Goal: Navigation & Orientation: Find specific page/section

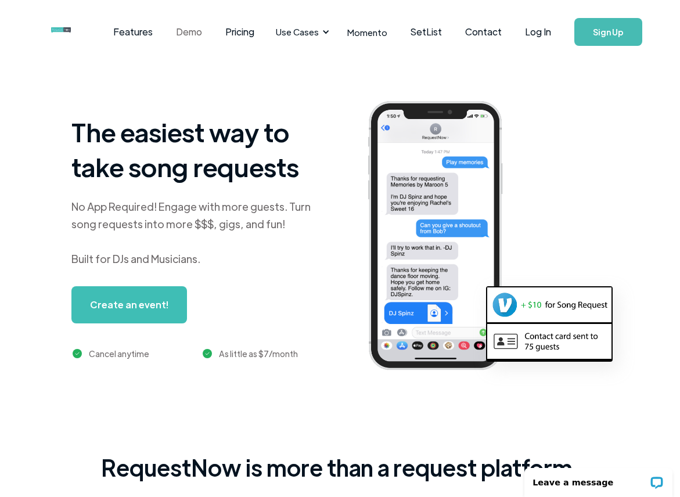
click at [193, 32] on link "Demo" at bounding box center [188, 32] width 49 height 36
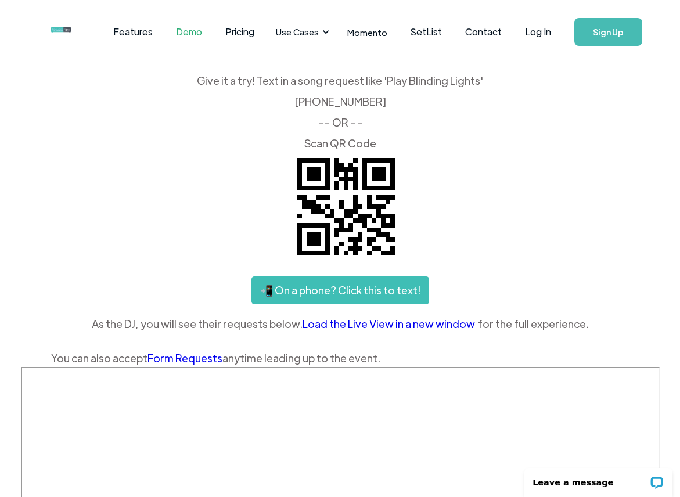
click at [62, 30] on img "home" at bounding box center [71, 30] width 41 height 6
